Goal: Task Accomplishment & Management: Use online tool/utility

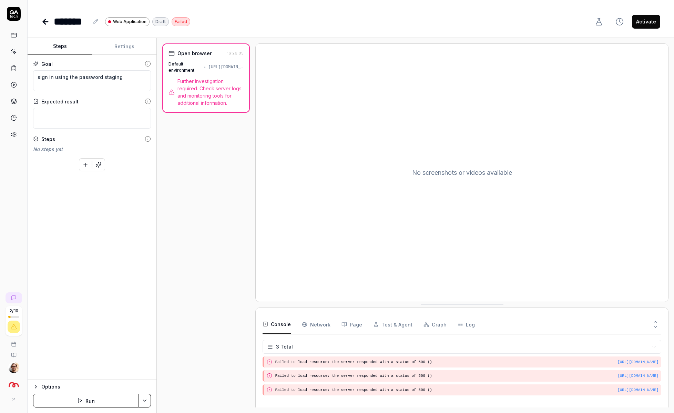
click at [16, 132] on icon at bounding box center [14, 134] width 6 height 6
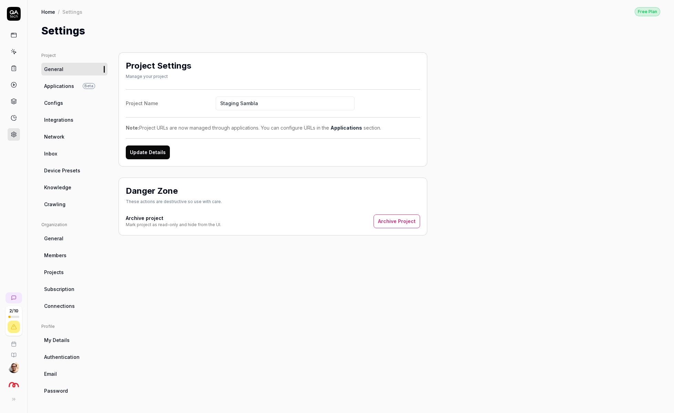
click at [67, 172] on span "Device Presets" at bounding box center [62, 170] width 36 height 7
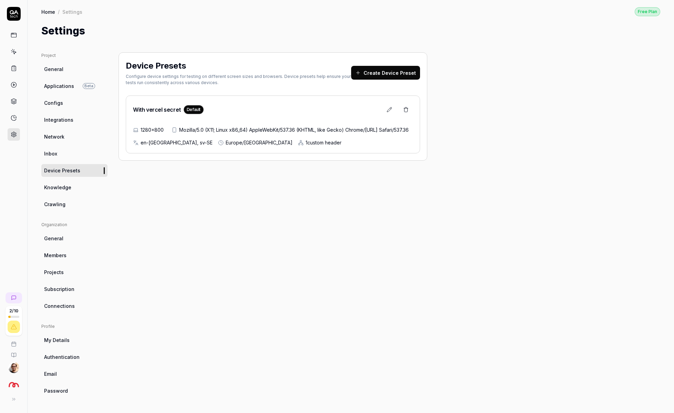
click at [389, 115] on button at bounding box center [389, 110] width 14 height 14
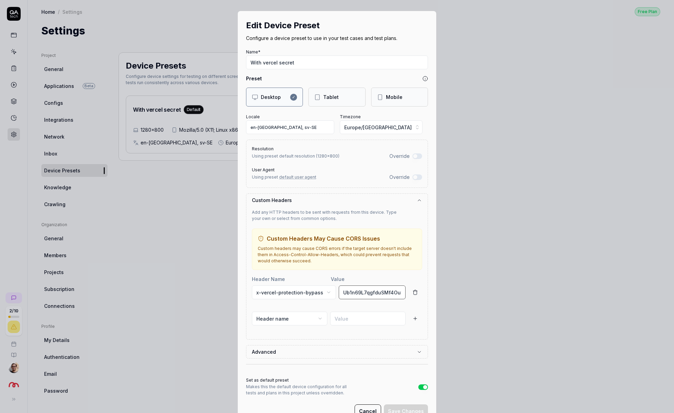
click at [389, 294] on input "Ub1n69L7qgfduSMf4Ou3BQdn02AbYkoc" at bounding box center [372, 292] width 67 height 14
click at [419, 290] on button "button" at bounding box center [415, 292] width 14 height 14
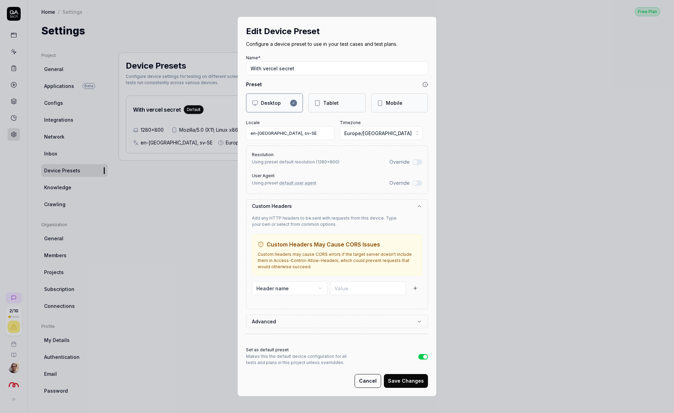
click at [422, 380] on button "Save Changes" at bounding box center [406, 381] width 44 height 14
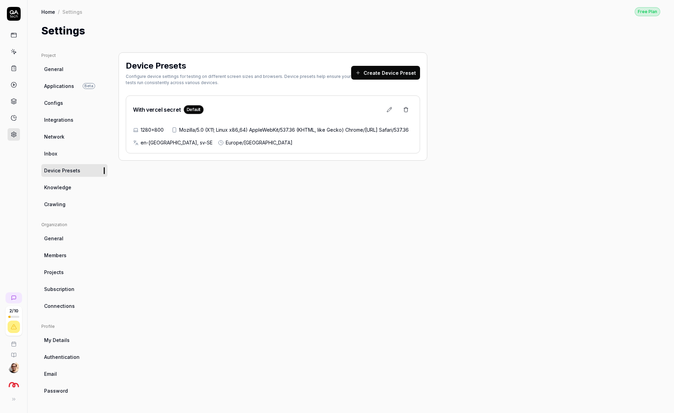
click at [12, 33] on icon at bounding box center [12, 33] width 0 height 1
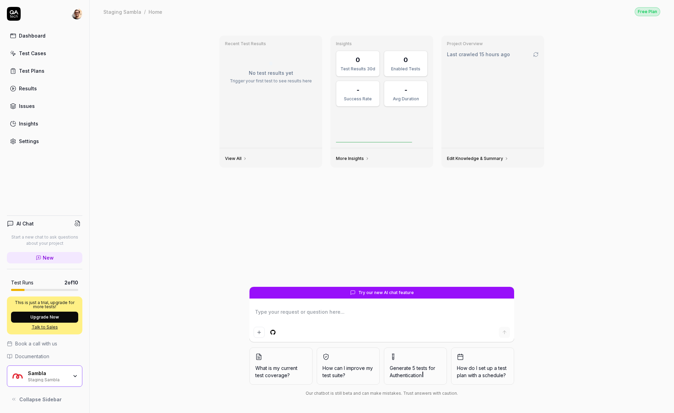
click at [21, 52] on div "Test Cases" at bounding box center [32, 53] width 27 height 7
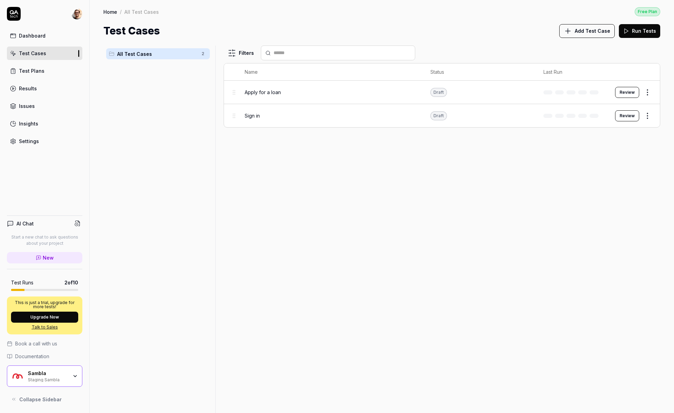
click at [624, 116] on button "Review" at bounding box center [627, 115] width 24 height 11
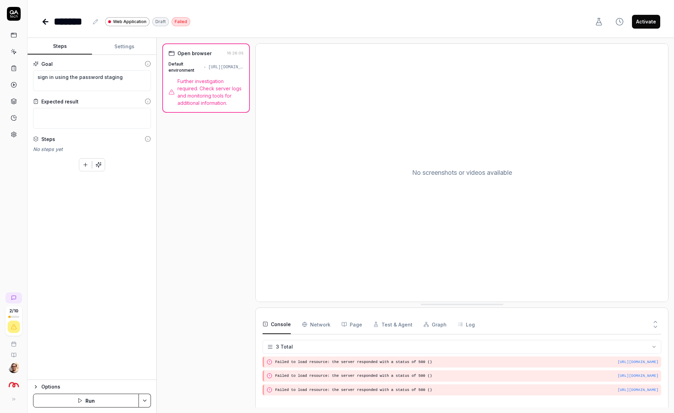
click at [95, 401] on button "Run" at bounding box center [86, 400] width 106 height 14
click at [208, 99] on span "Further investigation required. Check server logs and monitoring tools for addi…" at bounding box center [210, 92] width 66 height 29
click at [213, 63] on div "Default environment [URL][DOMAIN_NAME]" at bounding box center [205, 67] width 75 height 12
click at [213, 65] on div "[URL][DOMAIN_NAME]" at bounding box center [225, 67] width 35 height 6
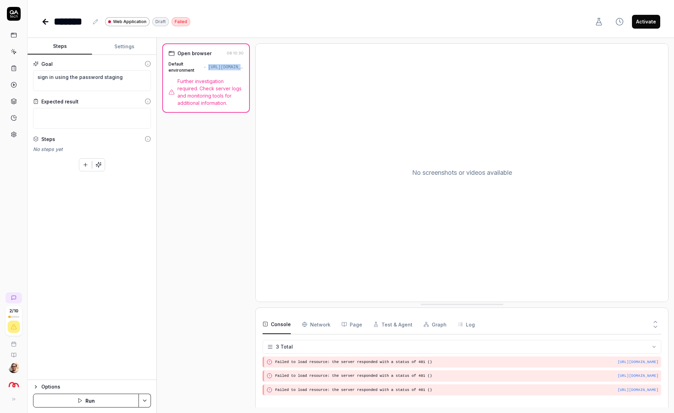
click at [213, 65] on div "[URL][DOMAIN_NAME]" at bounding box center [225, 67] width 35 height 6
copy div "[URL][DOMAIN_NAME]"
type textarea "*"
